Goal: Information Seeking & Learning: Learn about a topic

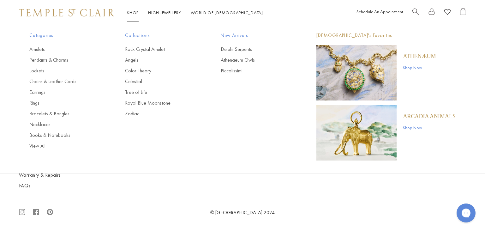
click at [414, 11] on span "Search" at bounding box center [415, 11] width 7 height 7
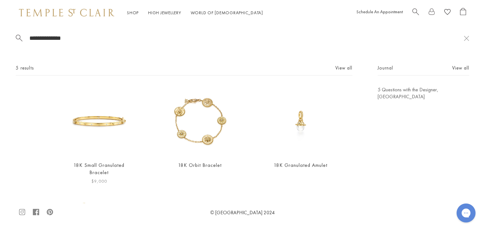
type input "**********"
click at [95, 124] on img at bounding box center [98, 120] width 69 height 69
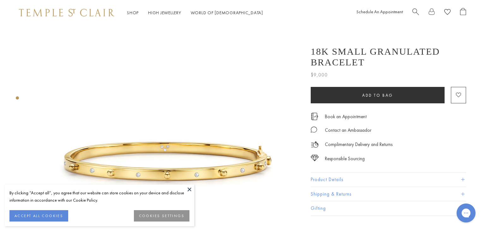
click at [191, 190] on button at bounding box center [189, 188] width 9 height 9
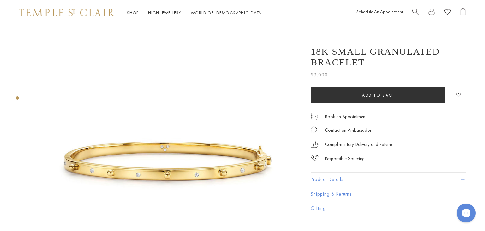
click at [372, 181] on button "Product Details" at bounding box center [388, 179] width 155 height 14
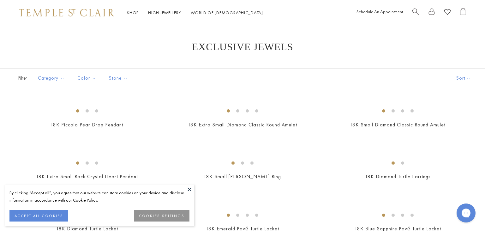
click at [190, 187] on button at bounding box center [189, 188] width 9 height 9
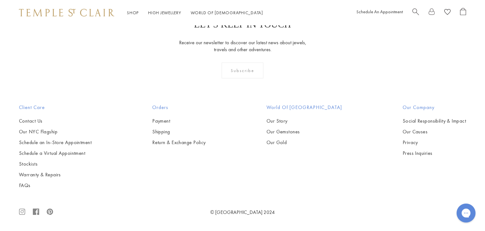
scroll to position [1356, 0]
click at [0, 0] on img at bounding box center [0, 0] width 0 height 0
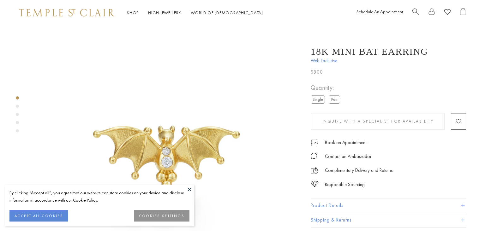
click at [189, 186] on button at bounding box center [189, 188] width 9 height 9
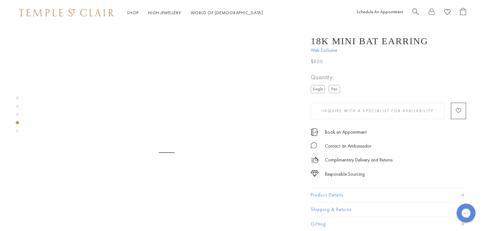
scroll to position [865, 0]
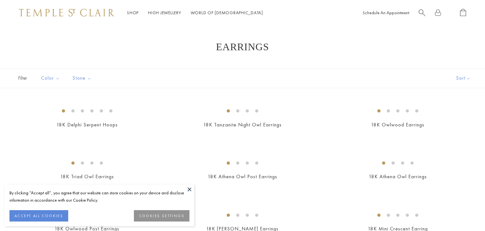
click at [187, 189] on button at bounding box center [189, 188] width 9 height 9
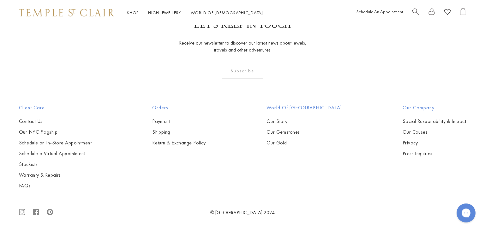
scroll to position [2903, 0]
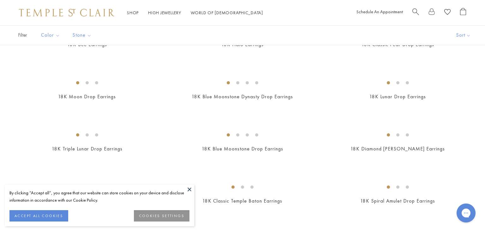
scroll to position [463, 0]
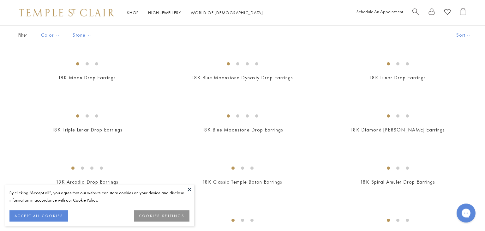
click at [190, 188] on button at bounding box center [189, 188] width 9 height 9
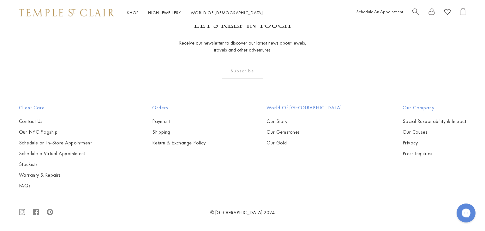
scroll to position [2452, 0]
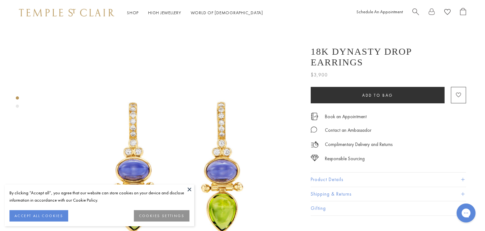
click at [188, 189] on button at bounding box center [189, 188] width 9 height 9
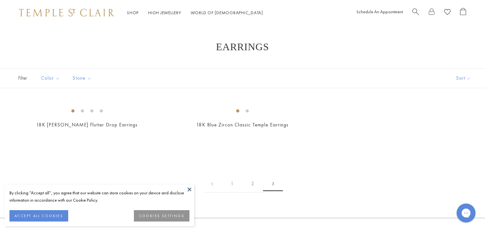
click at [188, 189] on button at bounding box center [189, 188] width 9 height 9
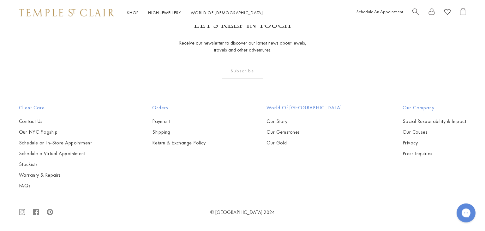
scroll to position [236, 0]
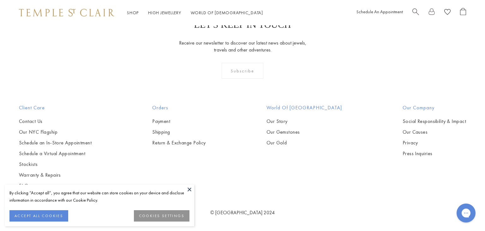
scroll to position [2473, 0]
